Goal: Task Accomplishment & Management: Use online tool/utility

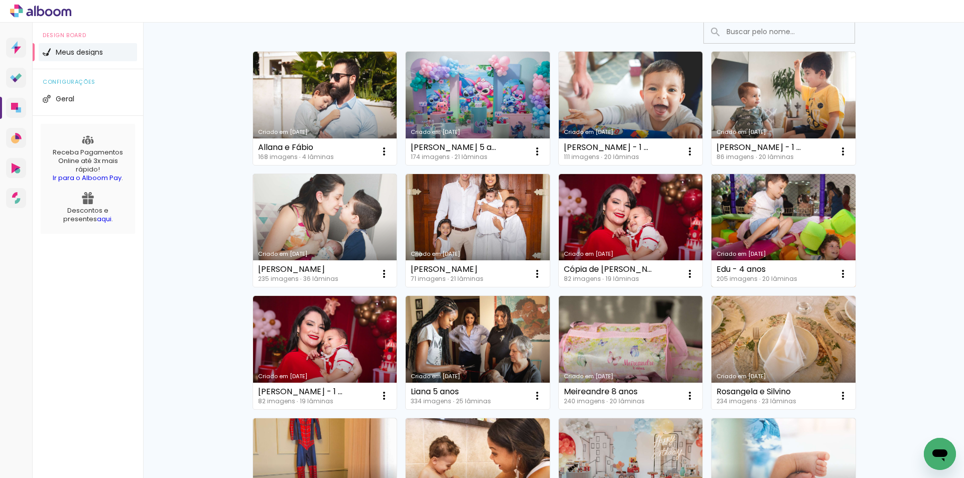
scroll to position [100, 0]
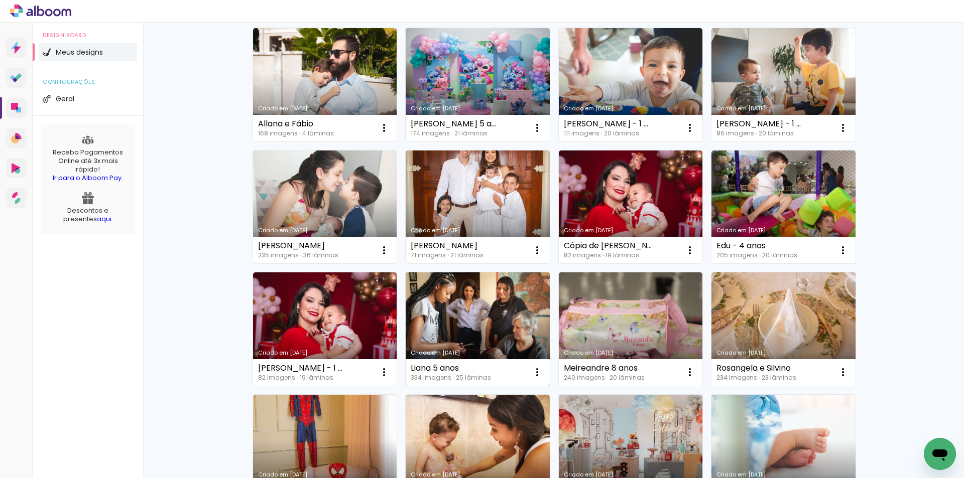
click at [504, 322] on link "Criado em [DATE]" at bounding box center [478, 329] width 144 height 113
